Goal: Transaction & Acquisition: Book appointment/travel/reservation

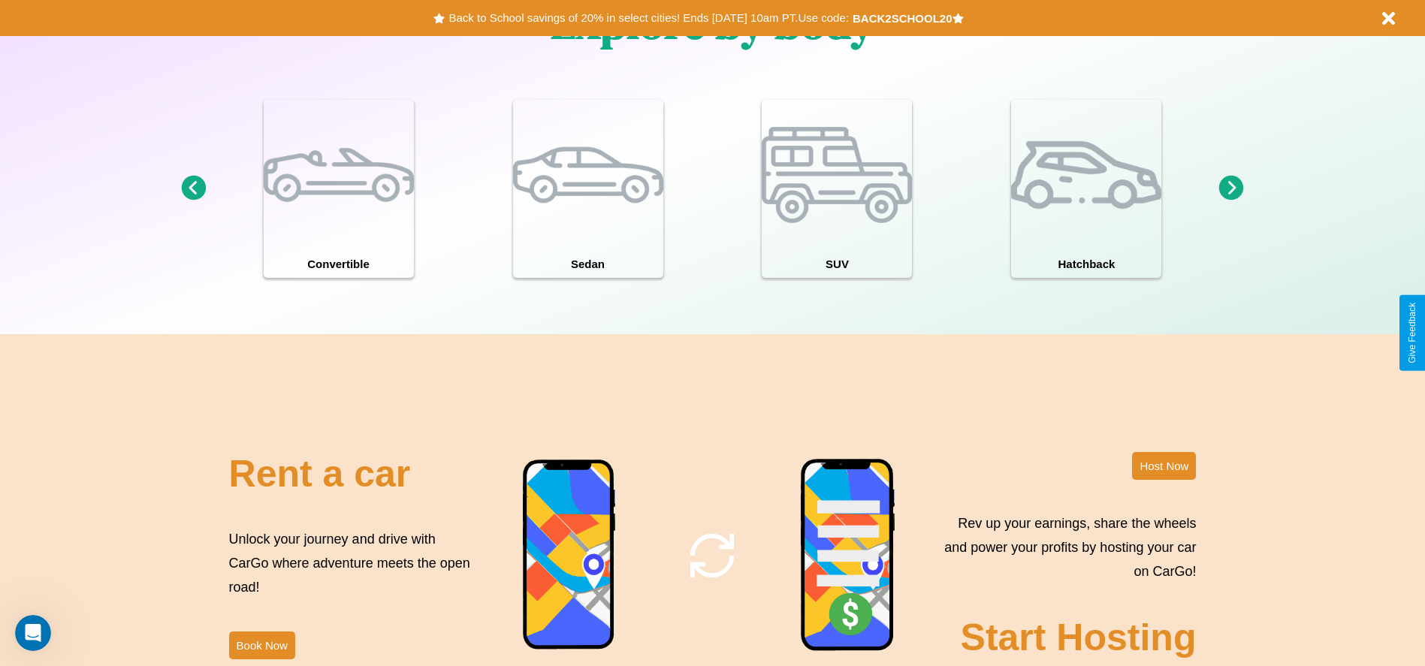
scroll to position [2154, 0]
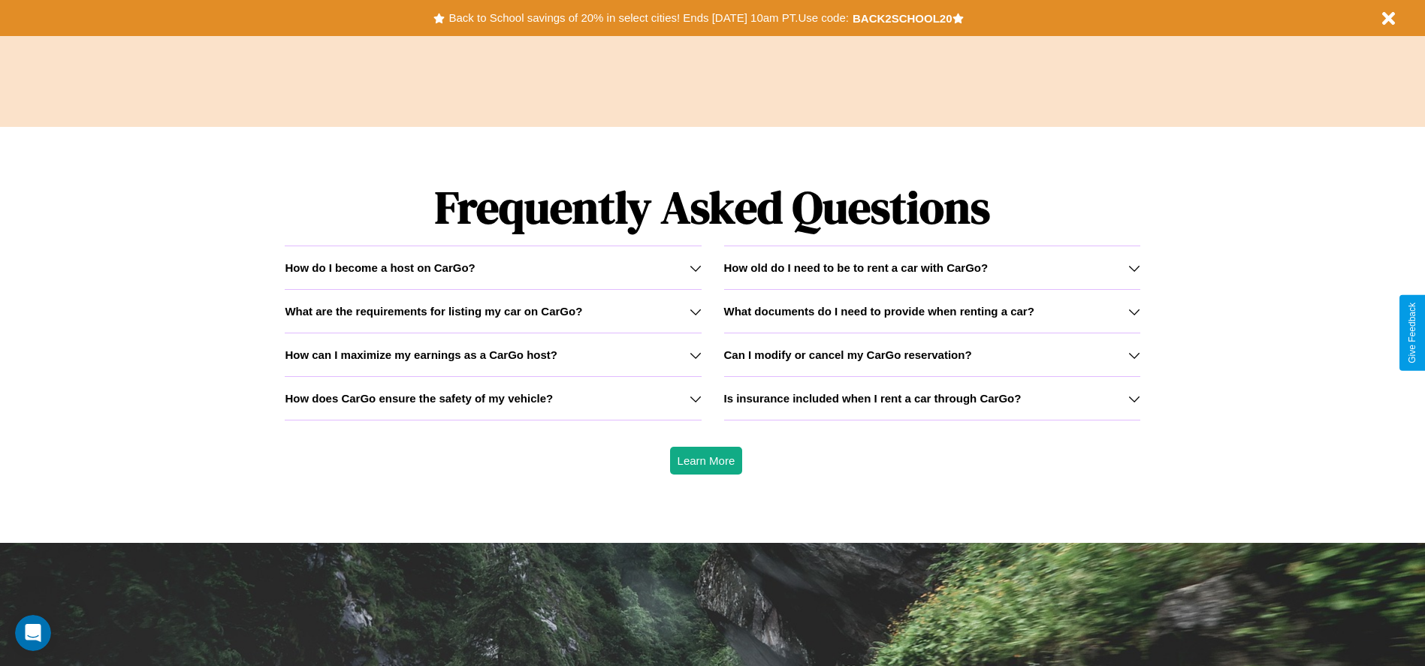
click at [1133, 398] on icon at bounding box center [1134, 399] width 12 height 12
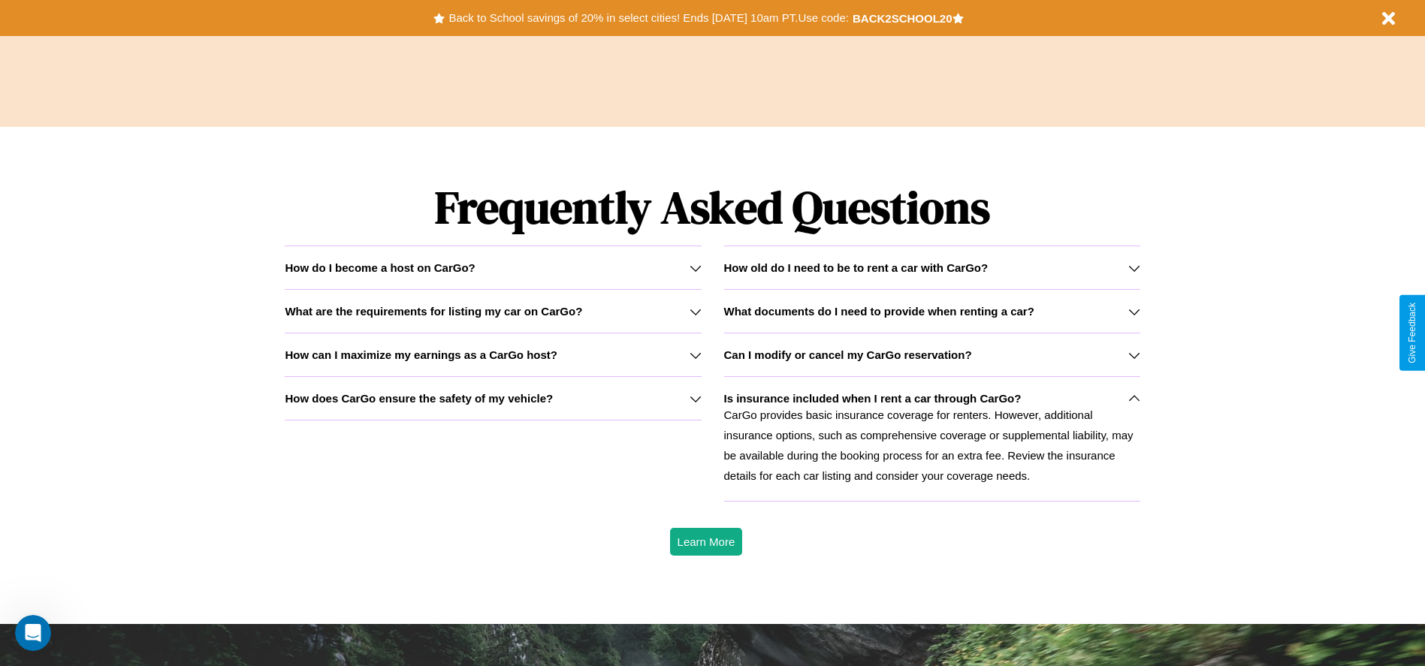
click at [931, 311] on h3 "What documents do I need to provide when renting a car?" at bounding box center [879, 311] width 310 height 13
click at [695, 398] on icon at bounding box center [695, 399] width 12 height 12
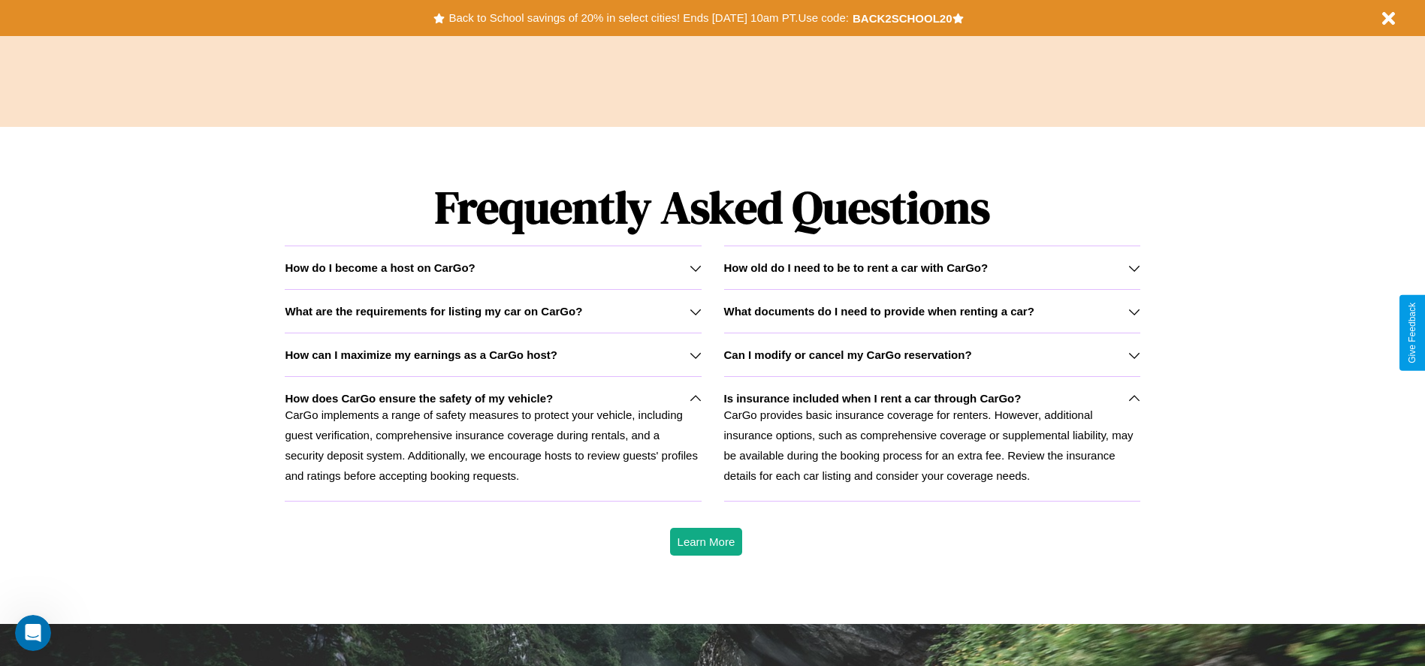
click at [931, 439] on p "CarGo provides basic insurance coverage for renters. However, additional insura…" at bounding box center [932, 445] width 416 height 81
click at [493, 354] on h3 "How can I maximize my earnings as a CarGo host?" at bounding box center [421, 354] width 273 height 13
click at [493, 439] on p "CarGo implements a range of safety measures to protect your vehicle, including …" at bounding box center [493, 445] width 416 height 81
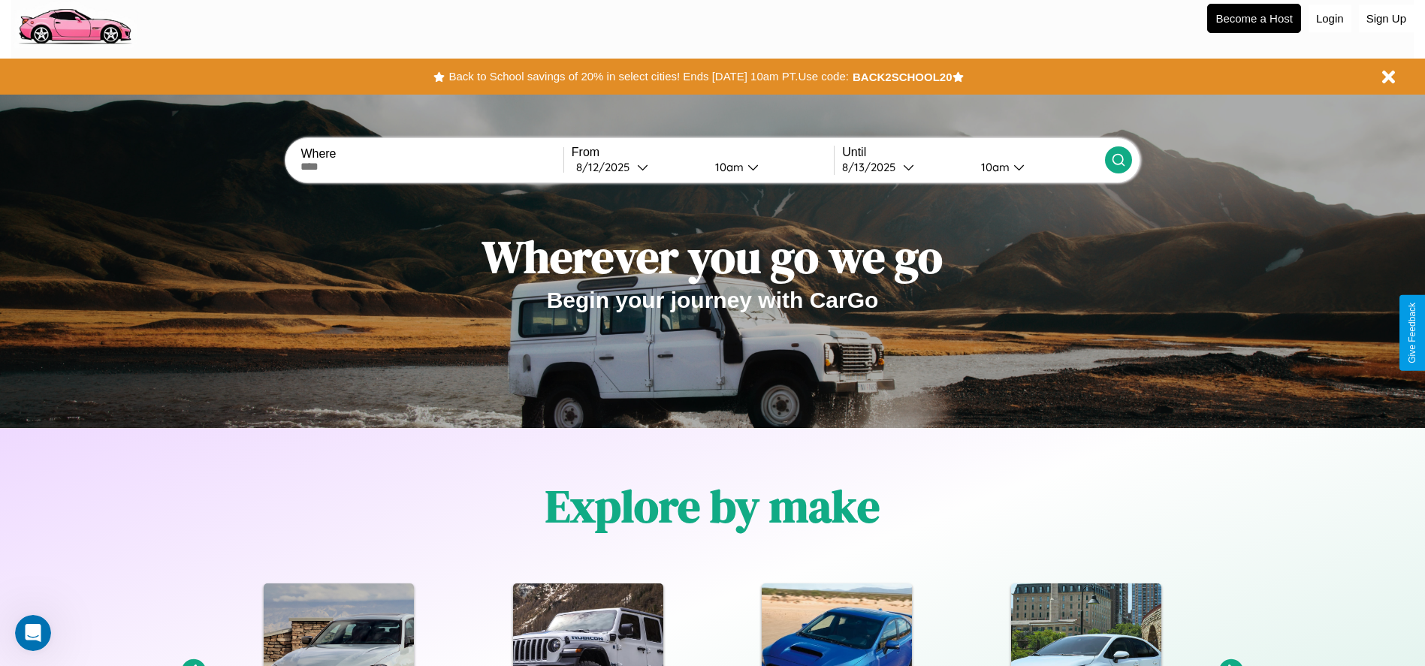
scroll to position [0, 0]
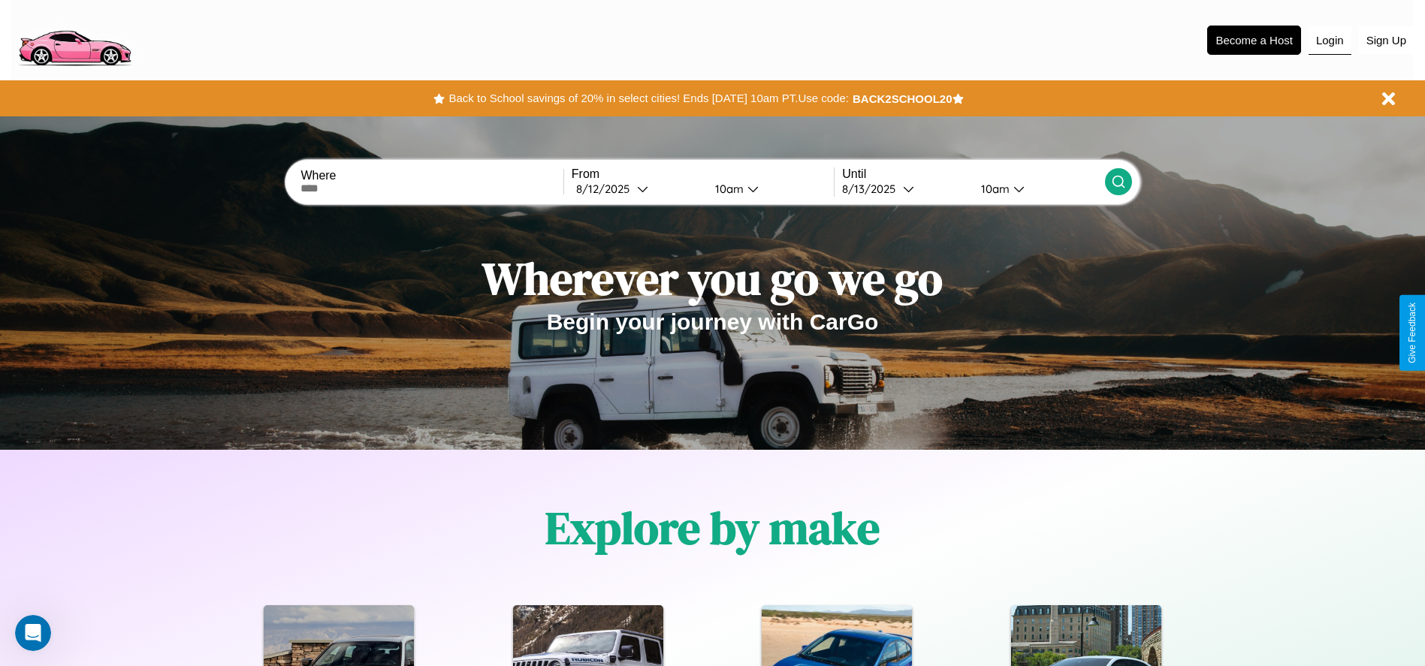
click at [1329, 40] on button "Login" at bounding box center [1329, 40] width 43 height 29
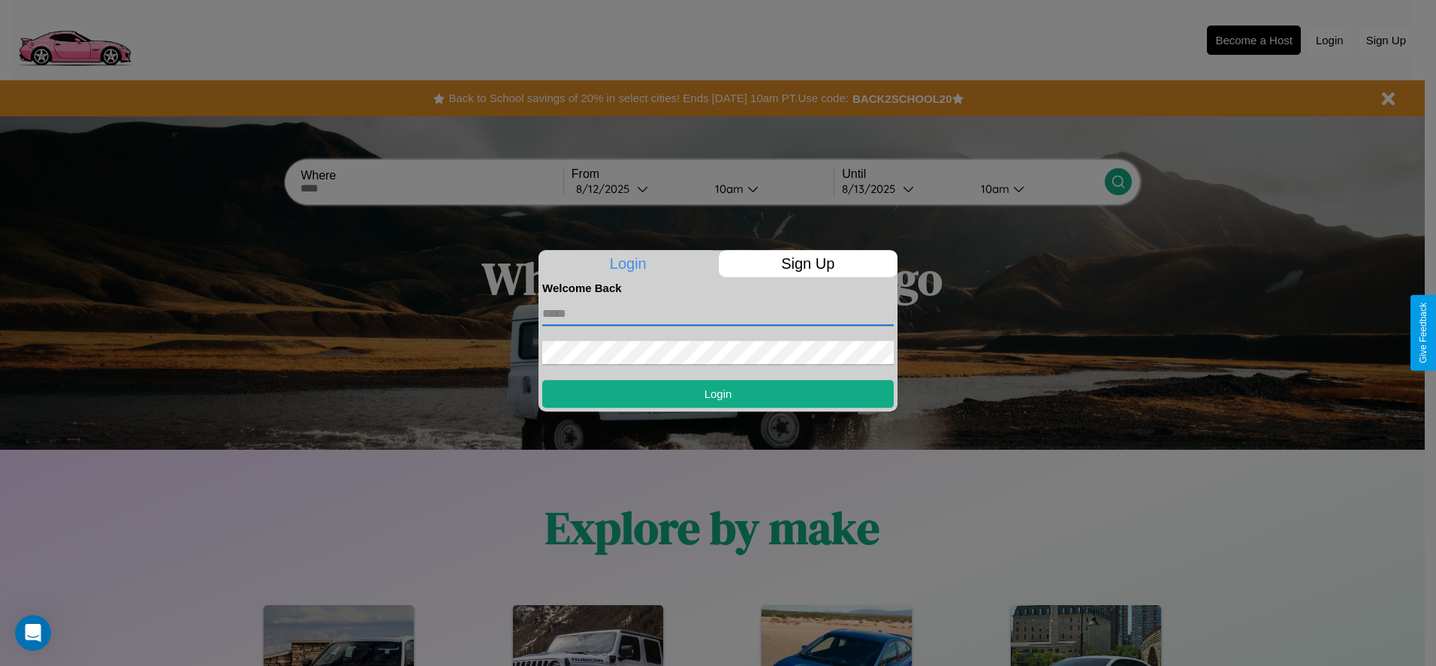
click at [718, 313] on input "text" at bounding box center [717, 314] width 351 height 24
type input "**********"
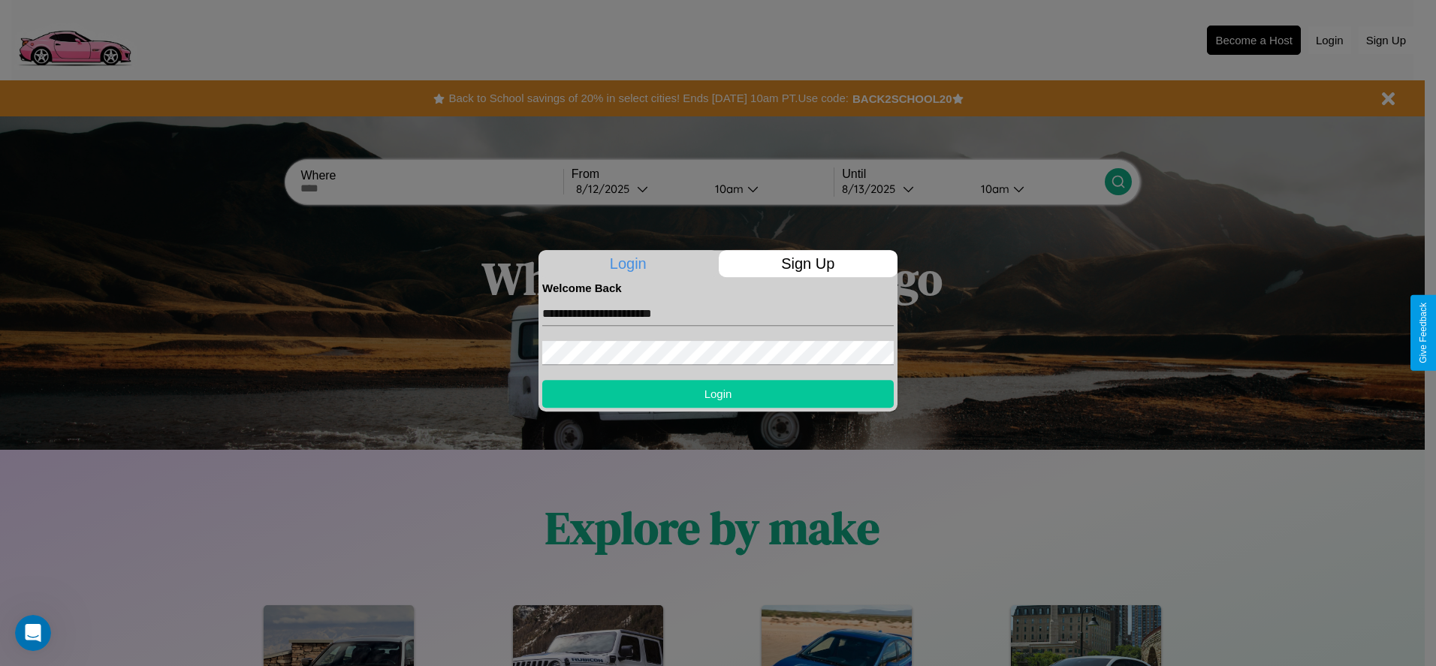
click at [718, 393] on button "Login" at bounding box center [717, 394] width 351 height 28
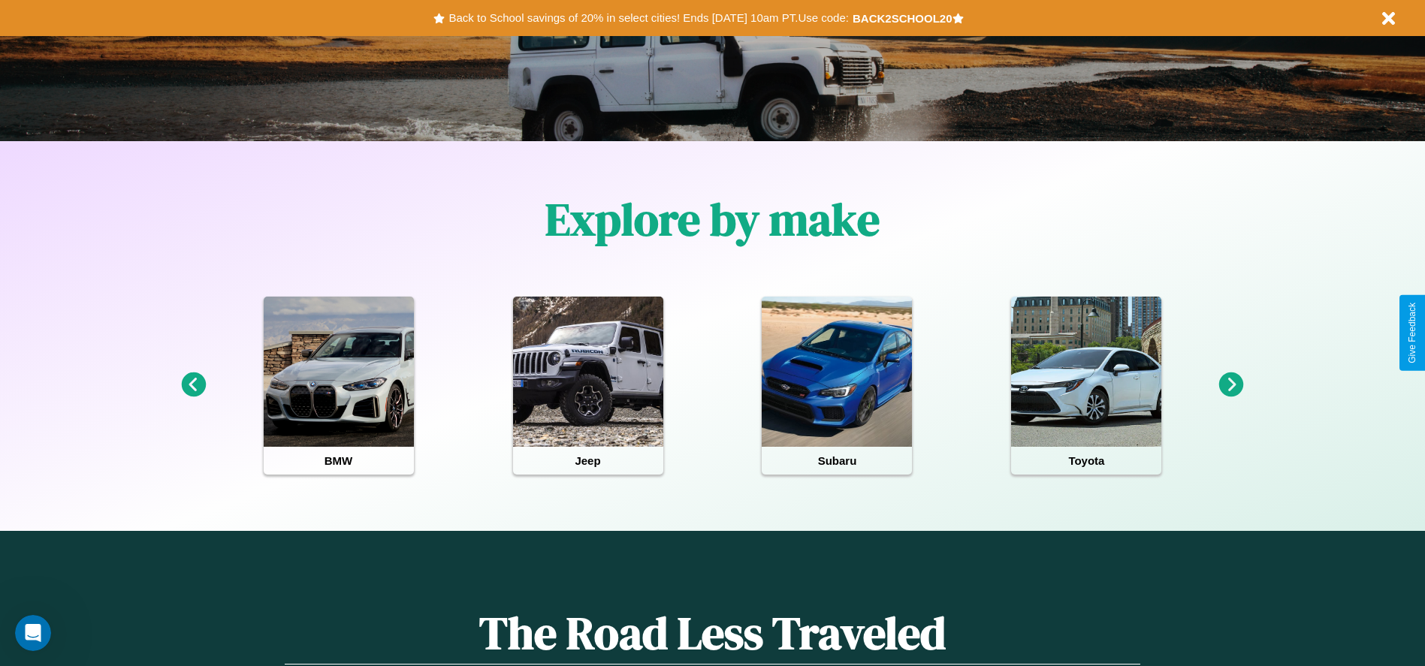
scroll to position [312, 0]
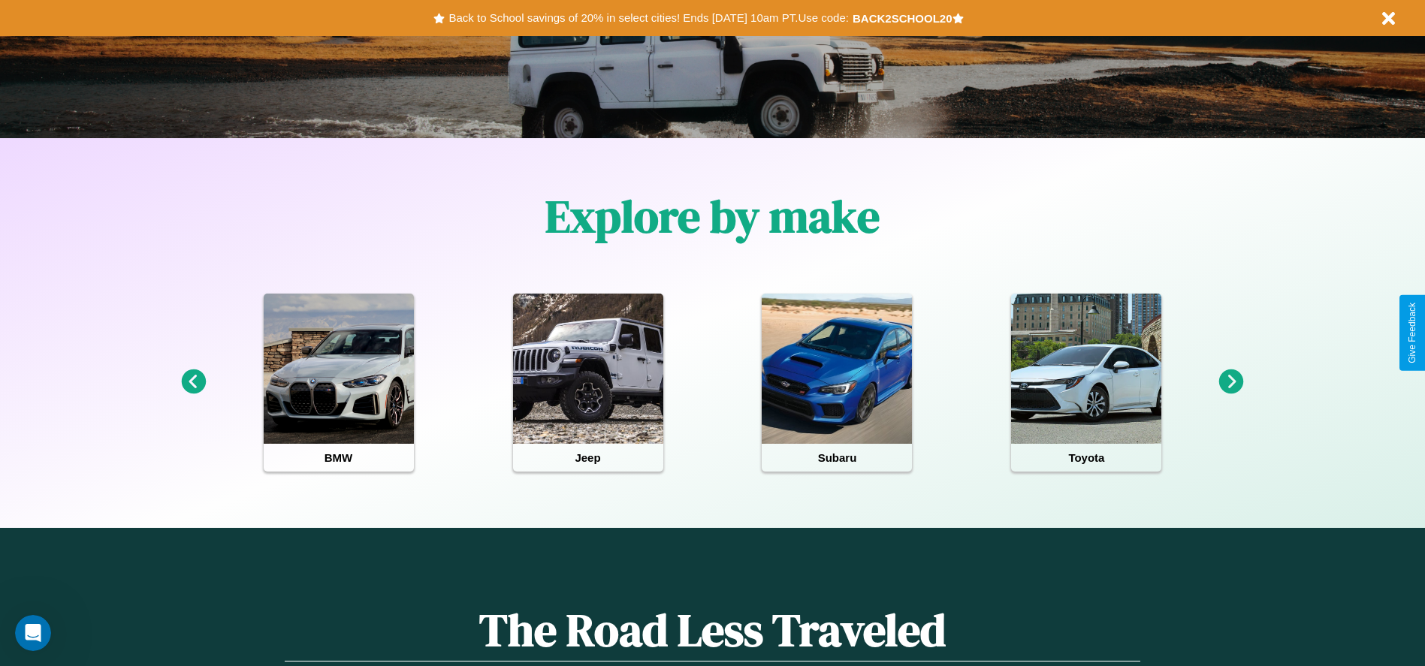
click at [1231, 382] on icon at bounding box center [1231, 381] width 25 height 25
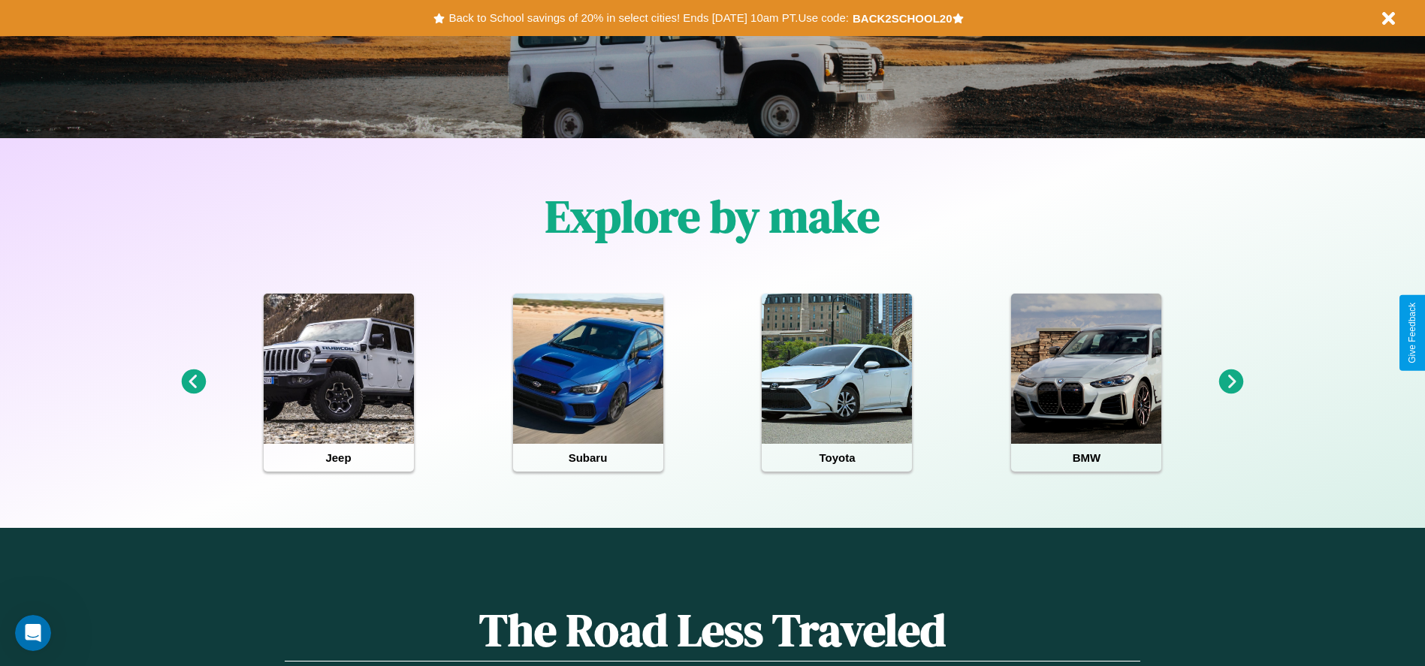
click at [193, 382] on icon at bounding box center [193, 381] width 25 height 25
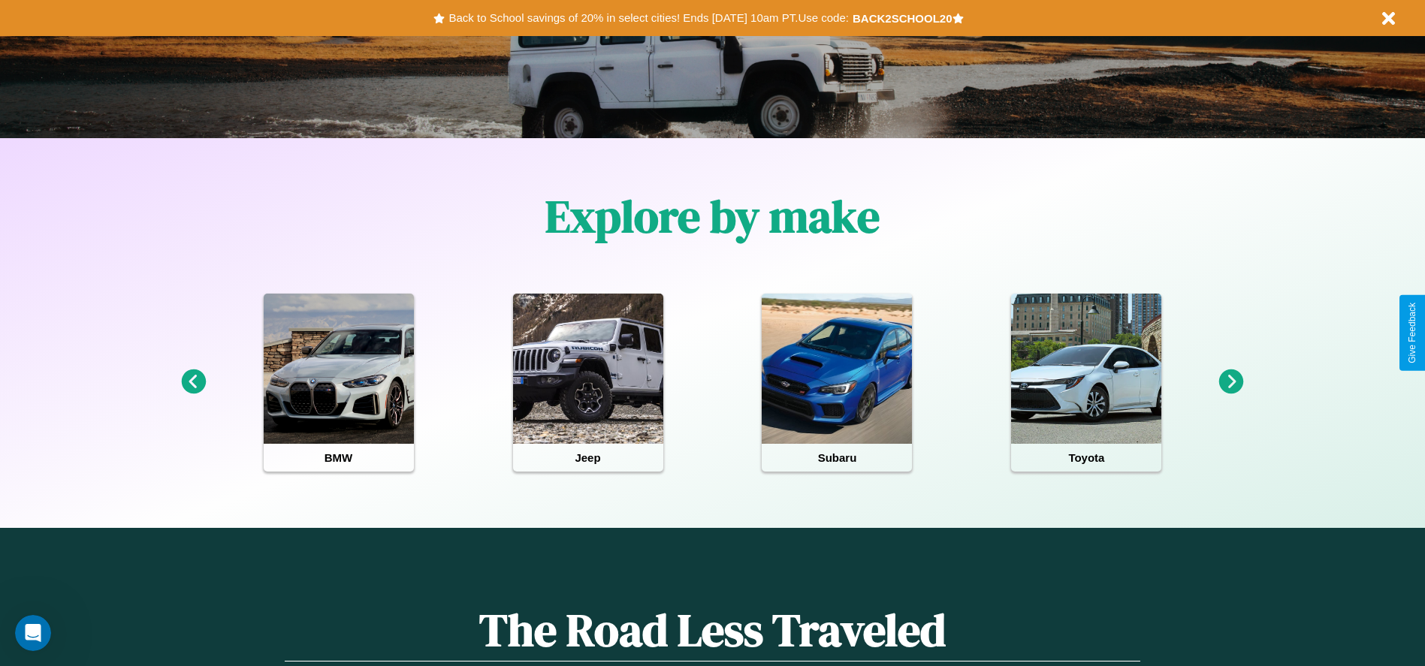
click at [1231, 382] on icon at bounding box center [1231, 381] width 25 height 25
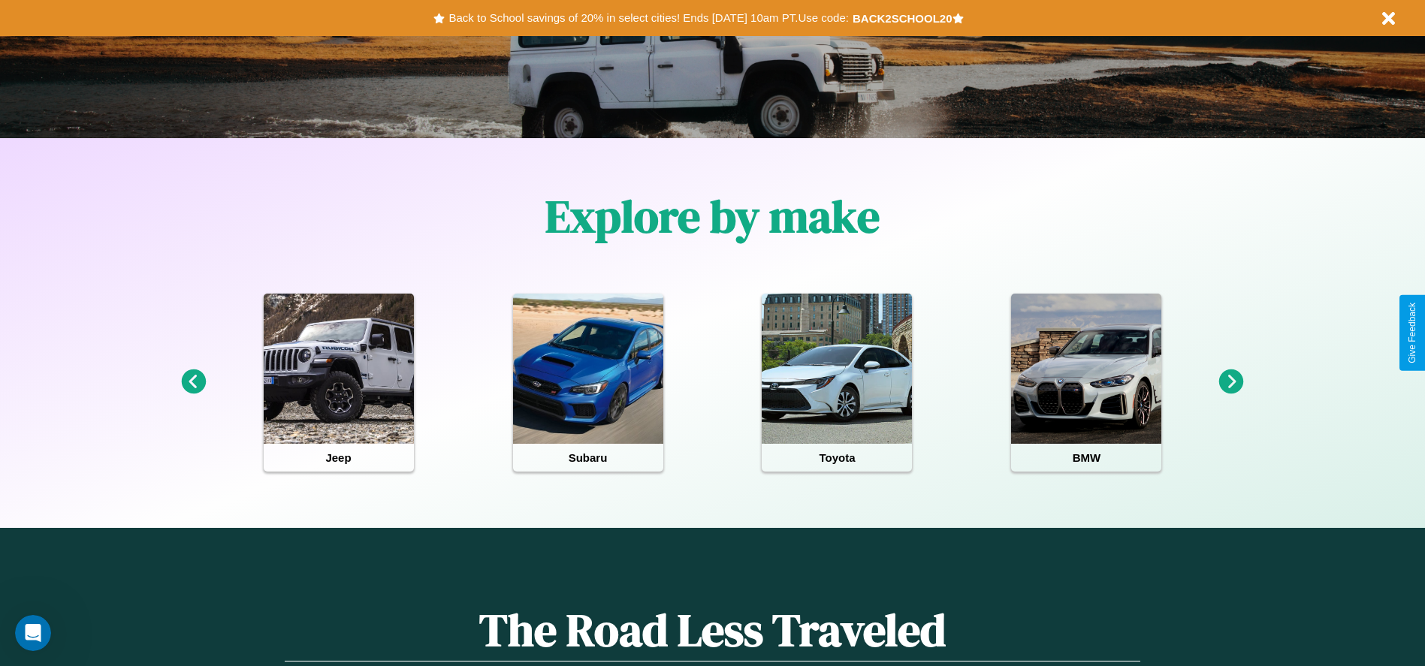
click at [1231, 382] on icon at bounding box center [1231, 381] width 25 height 25
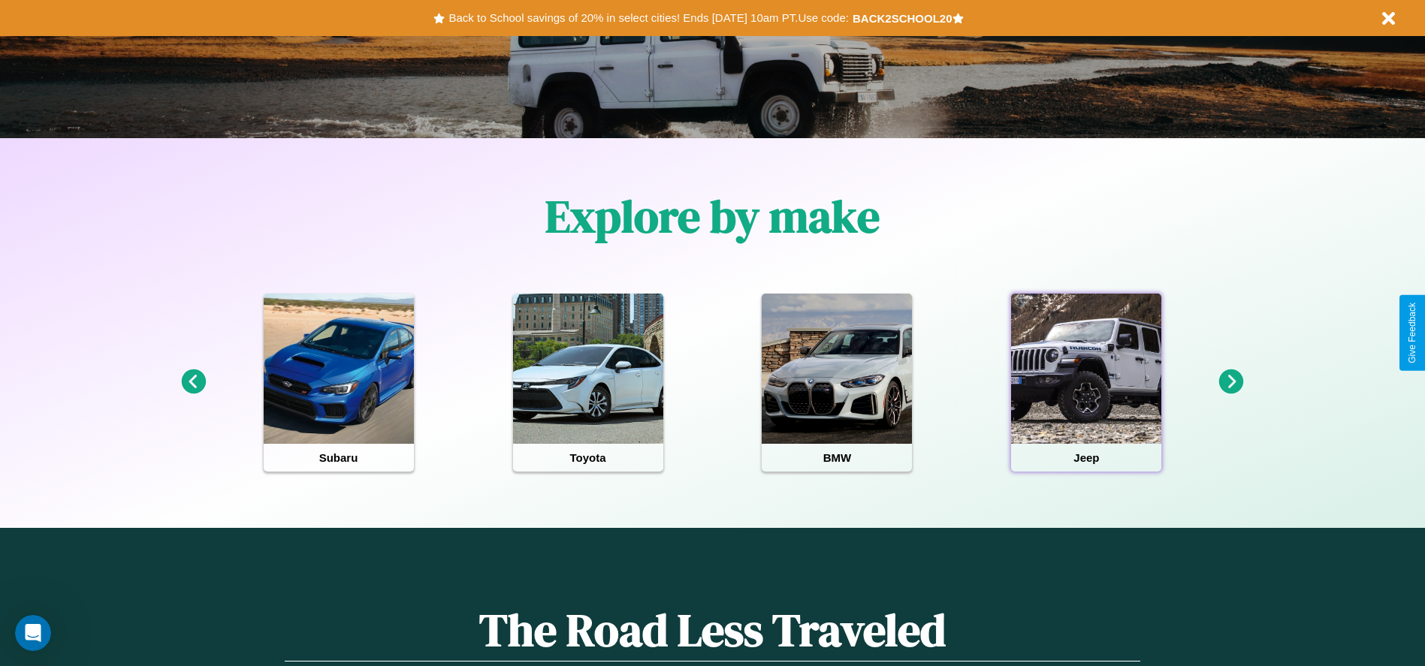
click at [1086, 382] on div at bounding box center [1086, 369] width 150 height 150
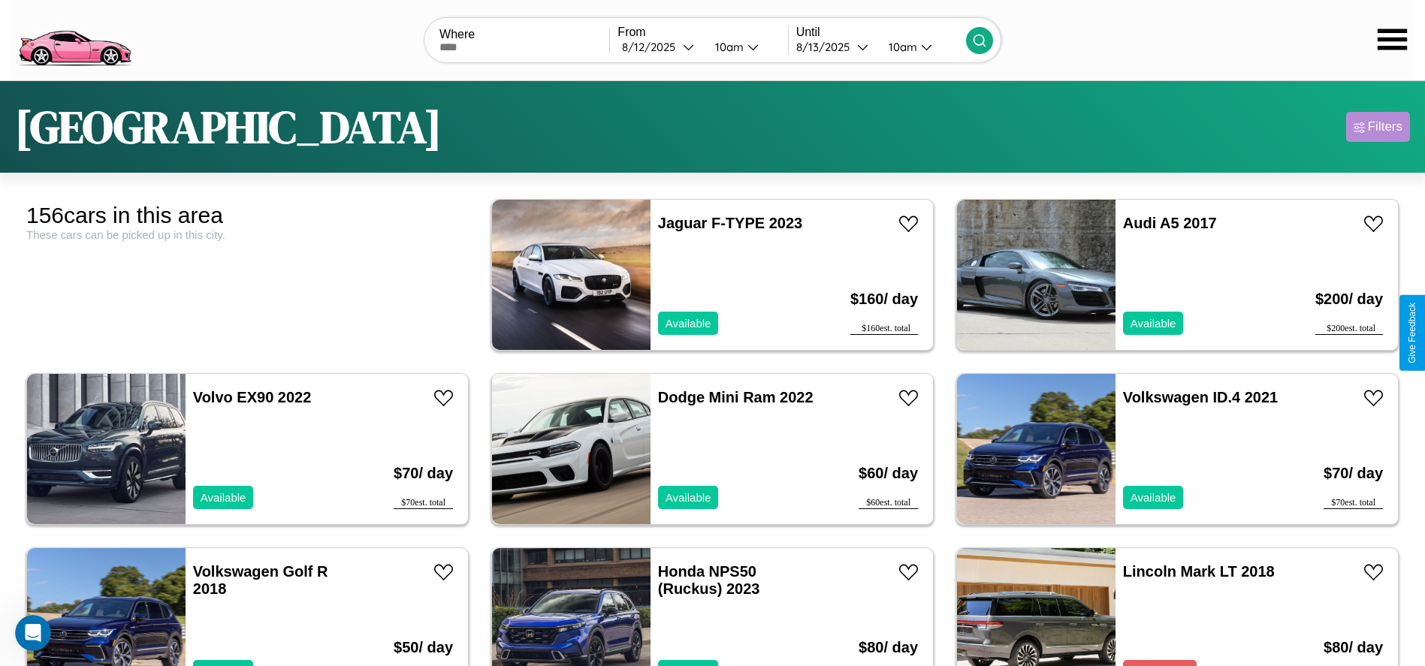
click at [1377, 127] on div "Filters" at bounding box center [1384, 126] width 35 height 15
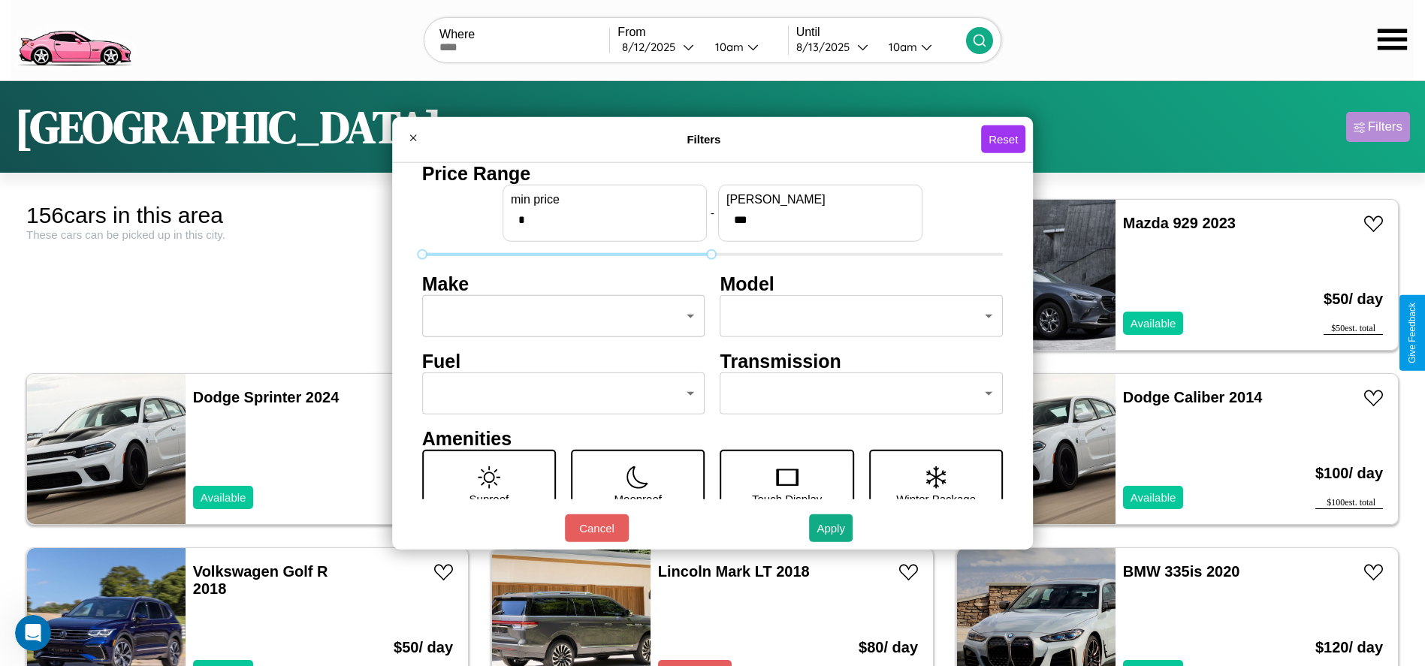
type input "***"
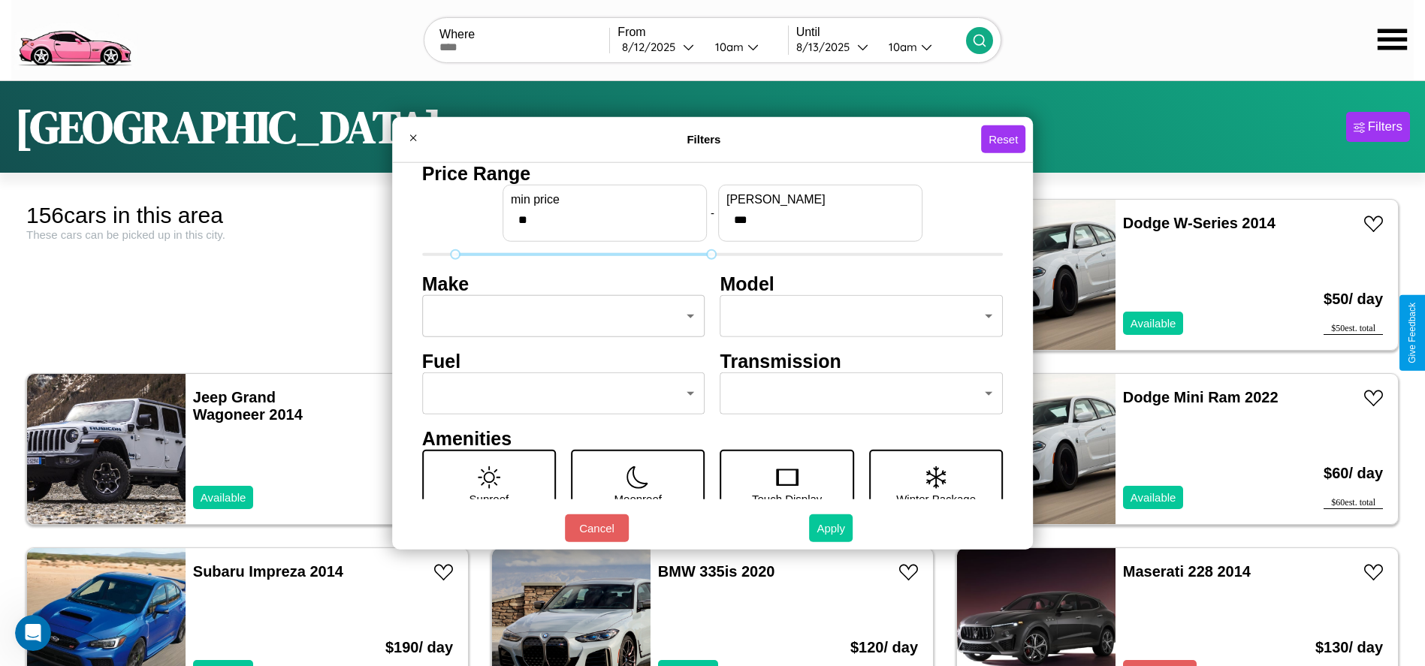
type input "**"
click at [831, 528] on button "Apply" at bounding box center [831, 528] width 44 height 28
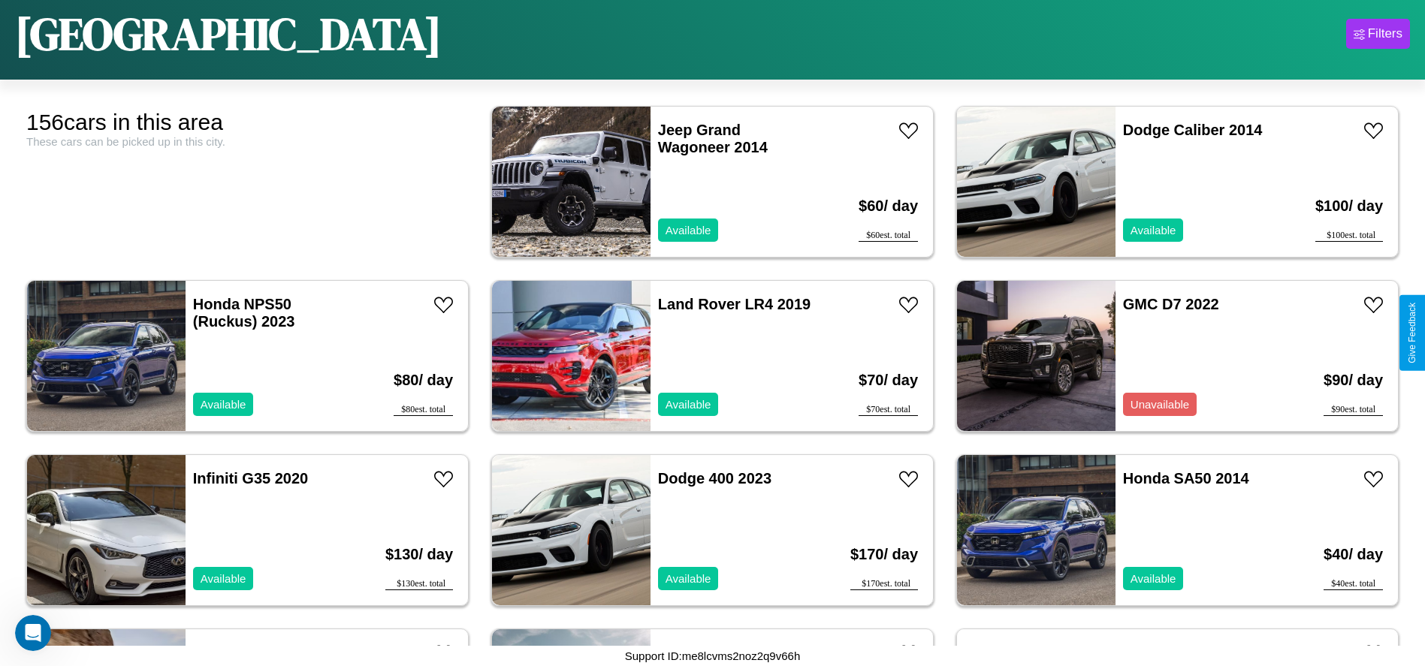
scroll to position [7485, 0]
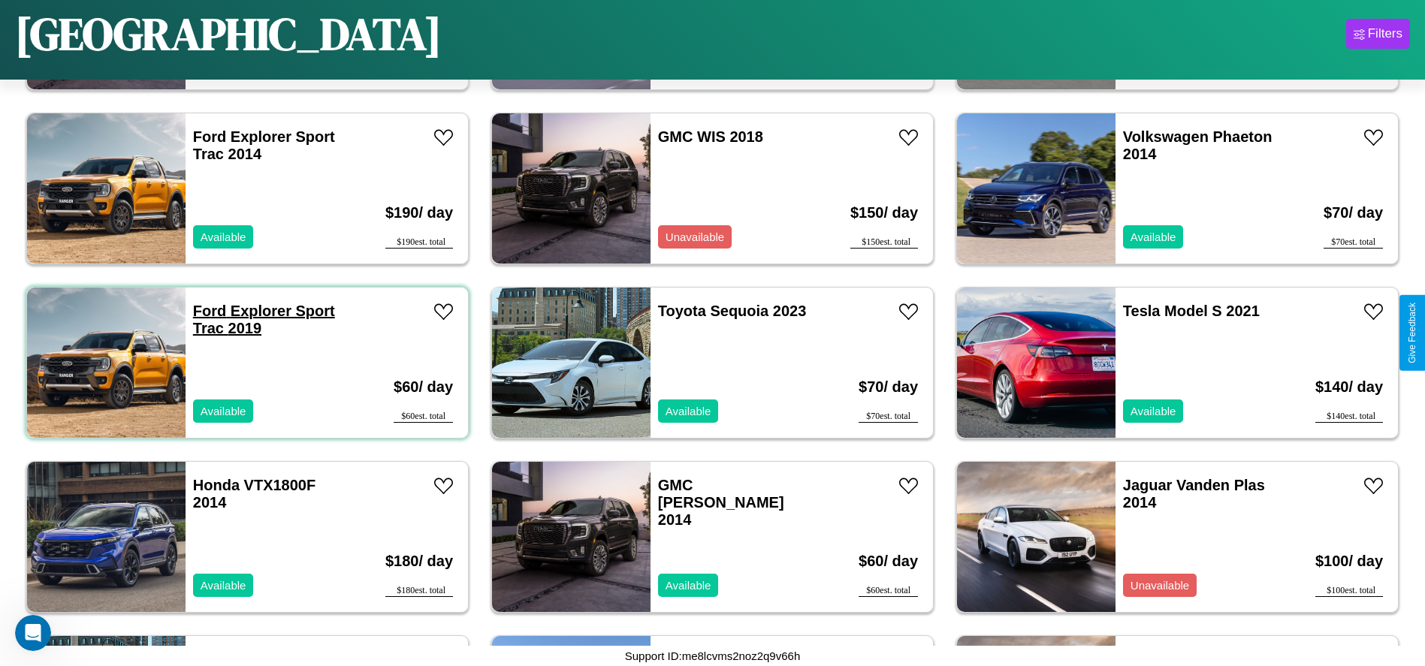
click at [208, 311] on link "Ford Explorer Sport Trac 2019" at bounding box center [264, 320] width 142 height 34
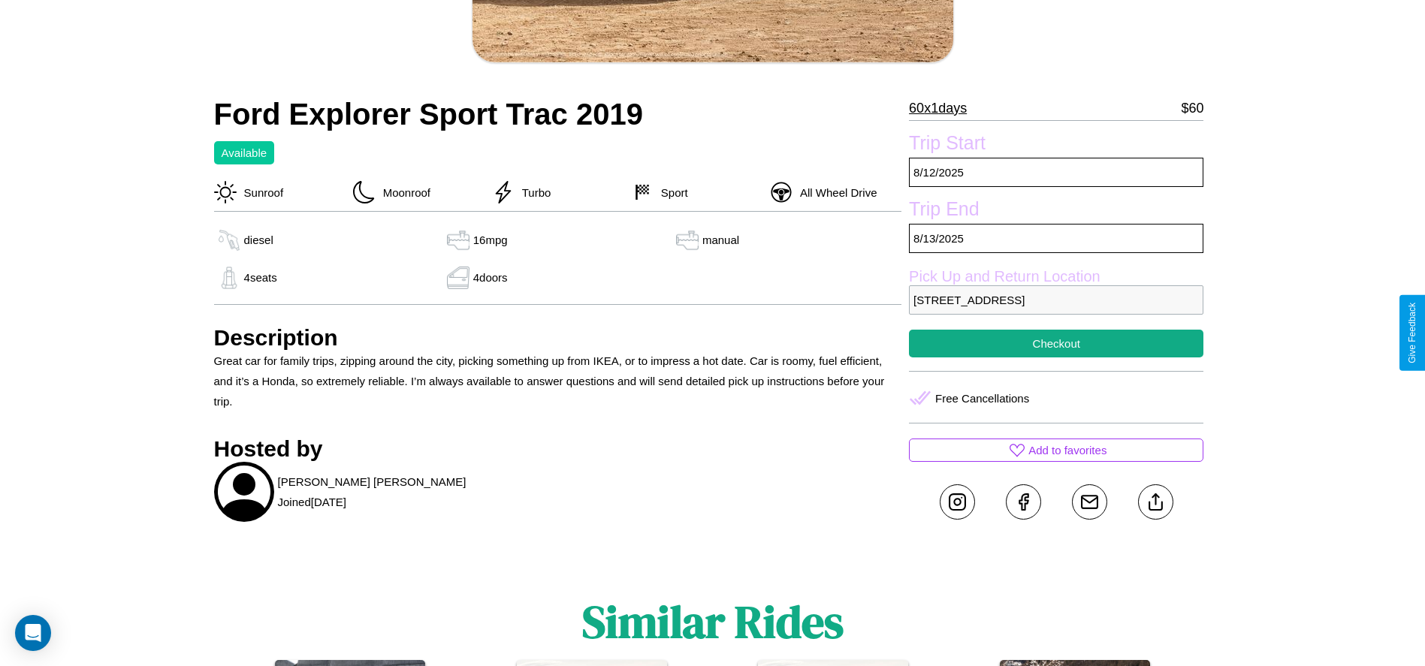
scroll to position [387, 0]
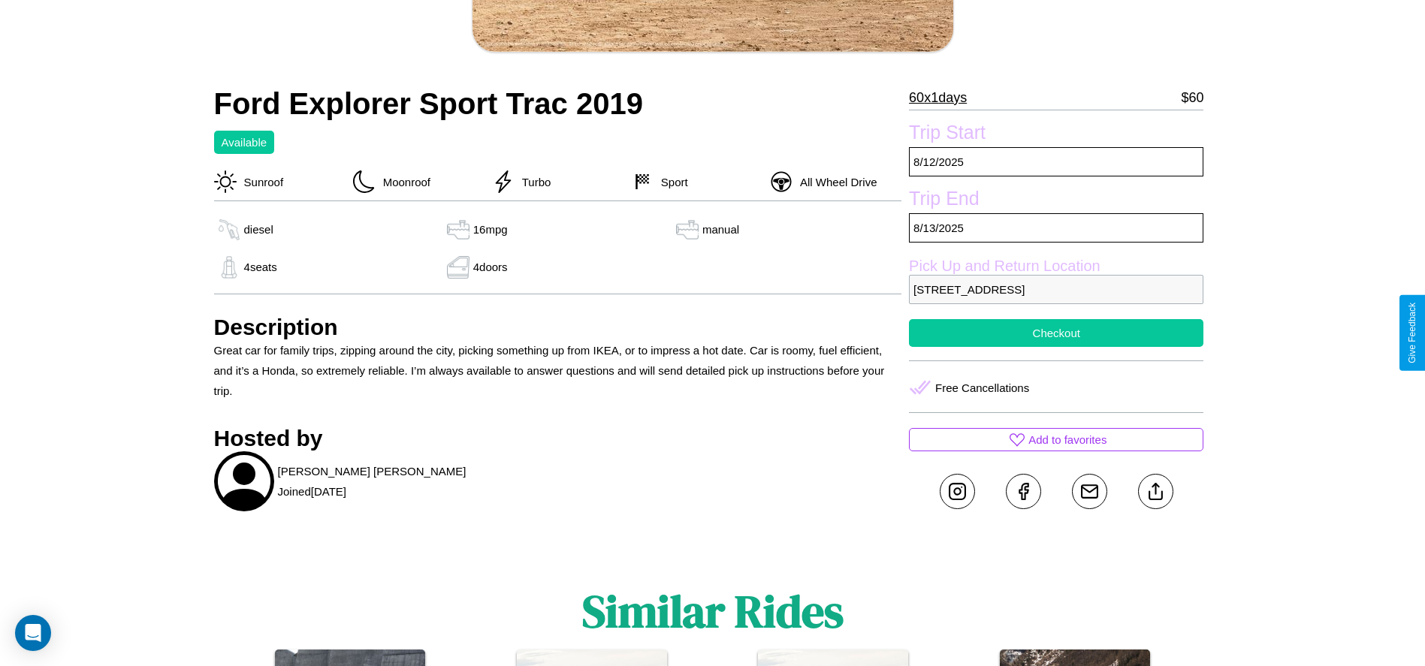
click at [1056, 333] on button "Checkout" at bounding box center [1056, 333] width 294 height 28
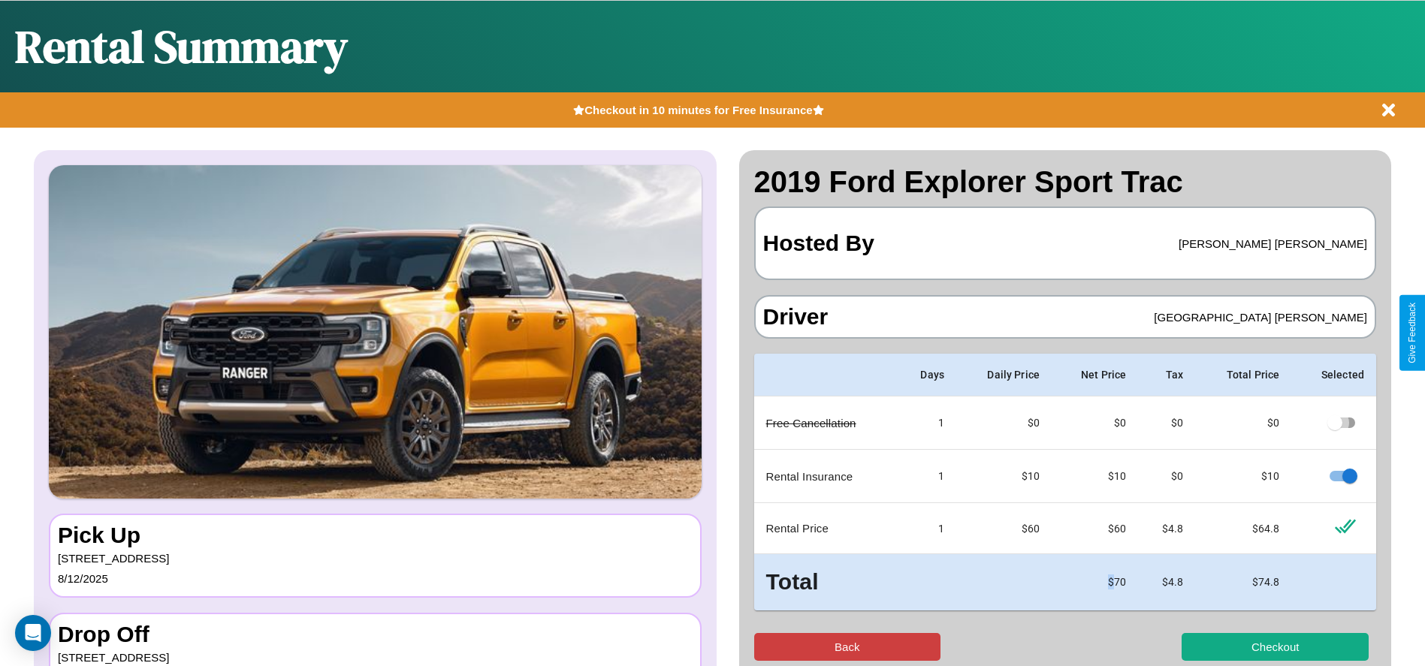
click at [846, 647] on button "Back" at bounding box center [847, 647] width 187 height 28
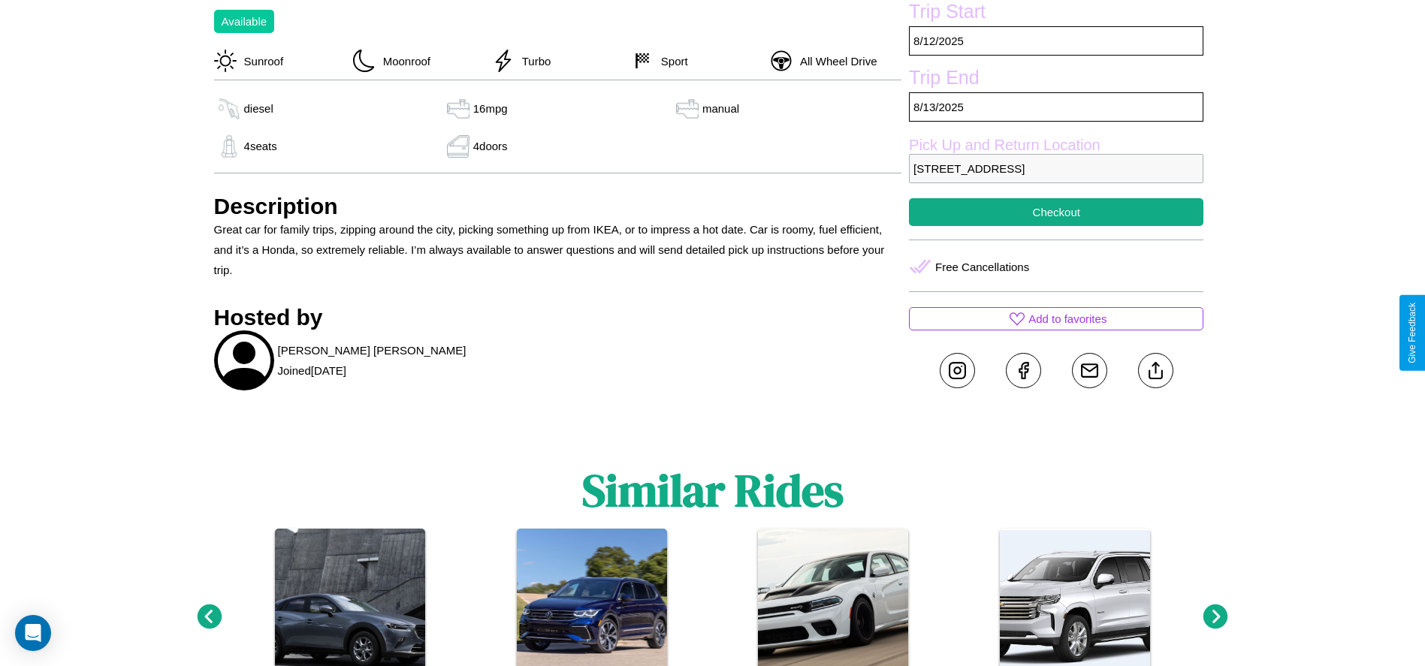
scroll to position [546, 0]
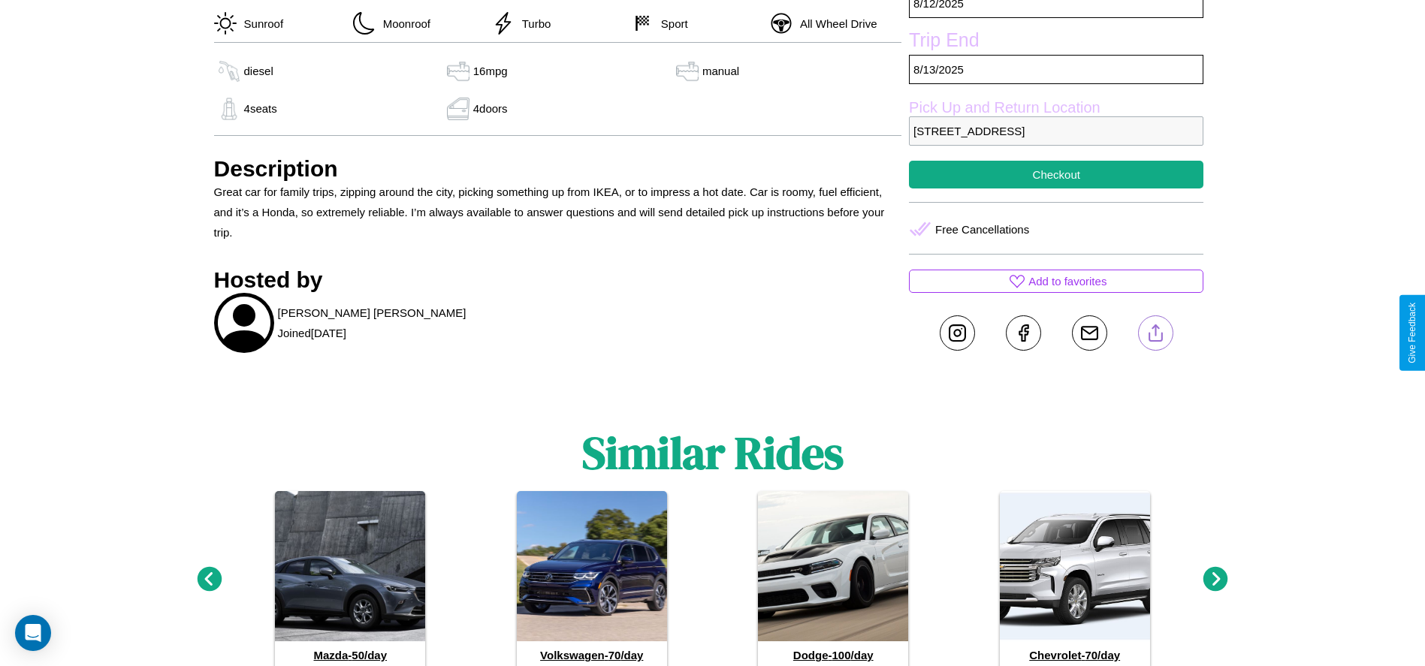
click at [1155, 333] on line at bounding box center [1155, 330] width 0 height 11
